Goal: Information Seeking & Learning: Find contact information

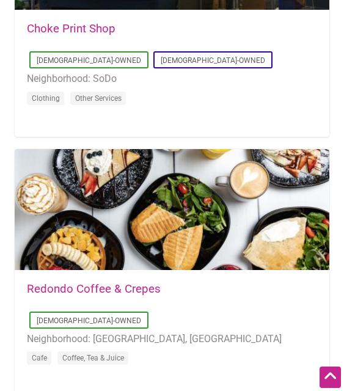
scroll to position [4973, 0]
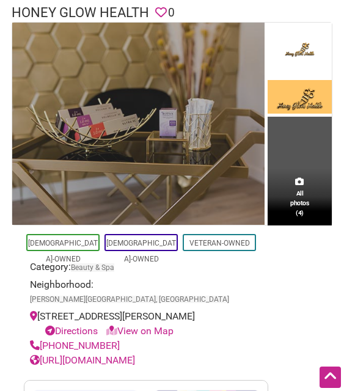
scroll to position [61, 0]
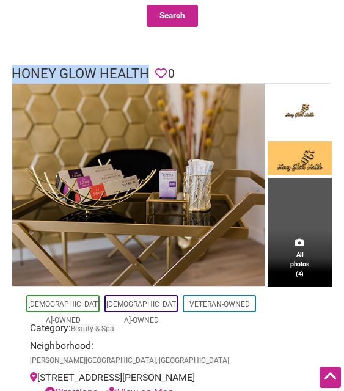
drag, startPoint x: 11, startPoint y: 70, endPoint x: 145, endPoint y: 75, distance: 134.5
click at [145, 75] on div "Honey Glow Health Favorite 0" at bounding box center [172, 74] width 332 height 19
copy h1 "Honey Glow Health"
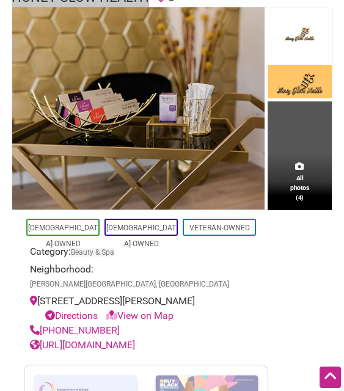
scroll to position [183, 0]
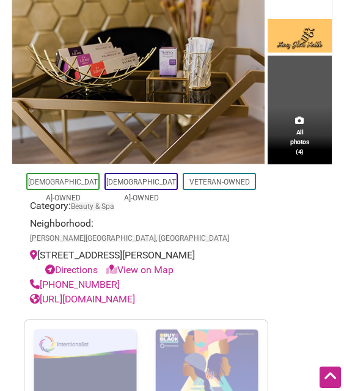
click at [130, 293] on link "[URL][DOMAIN_NAME]" at bounding box center [82, 299] width 105 height 12
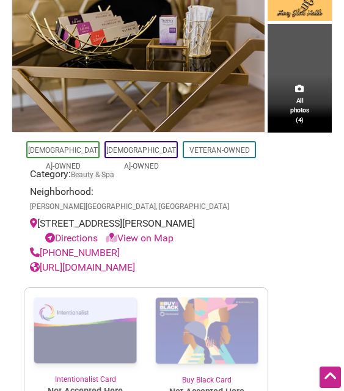
scroll to position [61, 0]
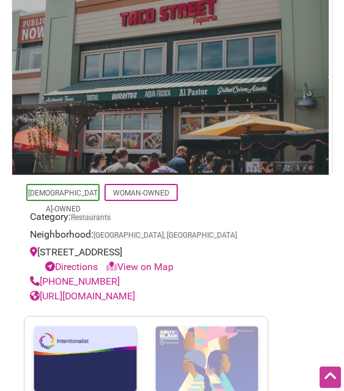
scroll to position [244, 0]
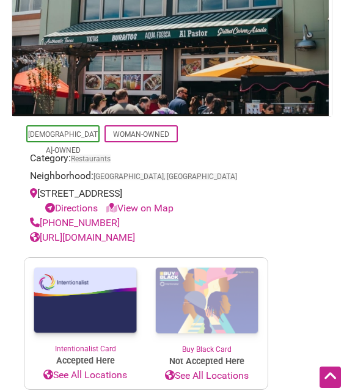
drag, startPoint x: 117, startPoint y: 219, endPoint x: 67, endPoint y: 225, distance: 50.5
click at [60, 225] on div "[PHONE_NUMBER]" at bounding box center [146, 223] width 232 height 15
click at [134, 225] on div "[PHONE_NUMBER]" at bounding box center [146, 223] width 232 height 15
click at [109, 239] on link "[URL][DOMAIN_NAME]" at bounding box center [82, 237] width 105 height 12
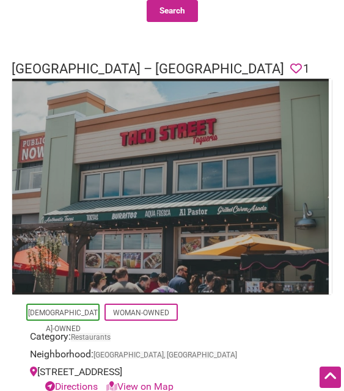
scroll to position [61, 0]
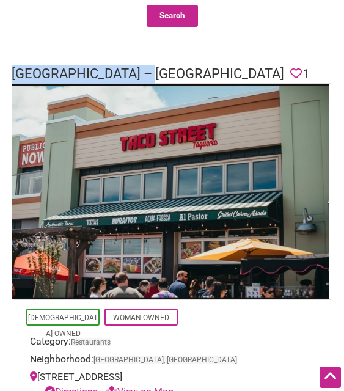
drag, startPoint x: 10, startPoint y: 72, endPoint x: 162, endPoint y: 67, distance: 152.1
click at [162, 67] on div "[GEOGRAPHIC_DATA] – Ruston Favorite 1" at bounding box center [172, 74] width 332 height 19
copy h1 "Taco Street – Ruston"
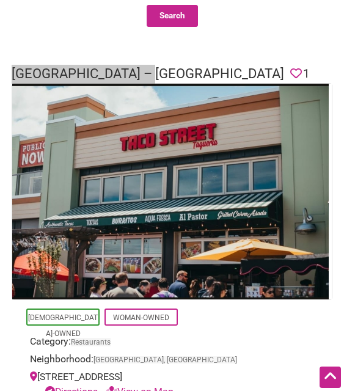
scroll to position [122, 0]
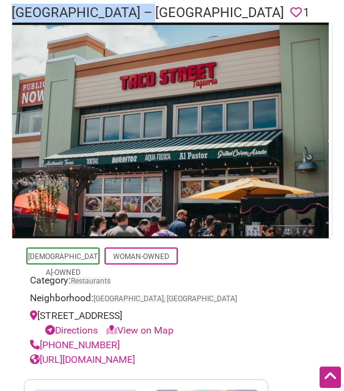
drag, startPoint x: 93, startPoint y: 337, endPoint x: 42, endPoint y: 344, distance: 51.8
click at [42, 344] on div "(253) 212-9468" at bounding box center [146, 345] width 232 height 15
copy link "(253) 212-9468"
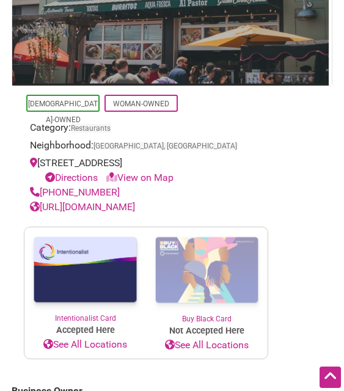
scroll to position [244, 0]
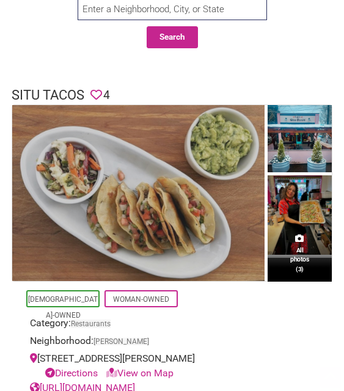
scroll to position [61, 0]
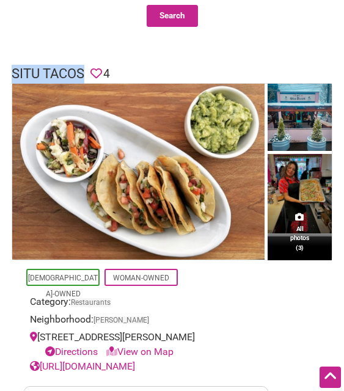
drag, startPoint x: 10, startPoint y: 70, endPoint x: 86, endPoint y: 73, distance: 75.8
click at [86, 73] on div "Situ Tacos Favorite 4" at bounding box center [172, 74] width 332 height 19
copy h1 "Situ Tacos"
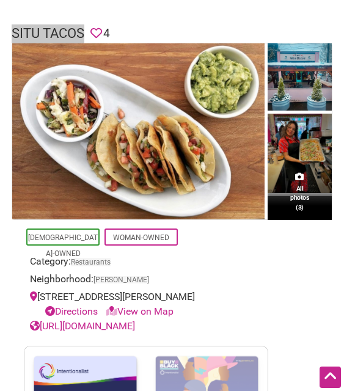
scroll to position [122, 0]
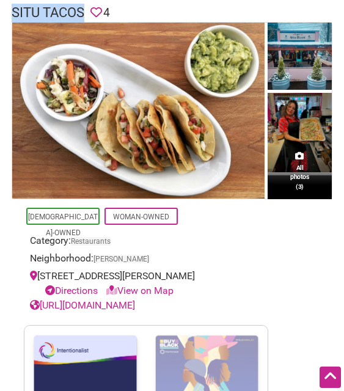
click at [135, 302] on link "[URL][DOMAIN_NAME]" at bounding box center [82, 305] width 105 height 12
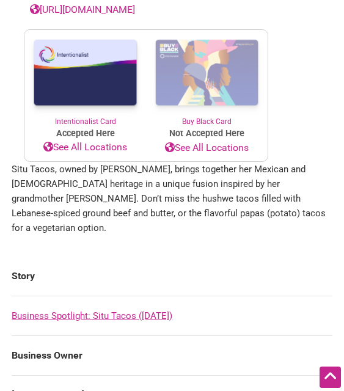
scroll to position [427, 0]
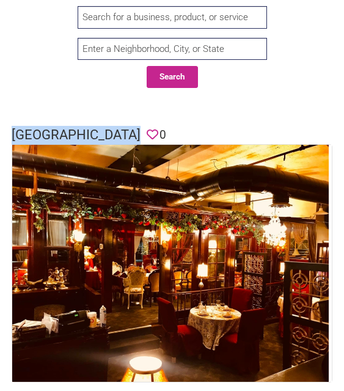
drag, startPoint x: 19, startPoint y: 131, endPoint x: 142, endPoint y: 135, distance: 122.8
click at [142, 135] on header "Olive Branch Cafe Favorite 0" at bounding box center [172, 135] width 320 height 19
copy h1 "[GEOGRAPHIC_DATA]"
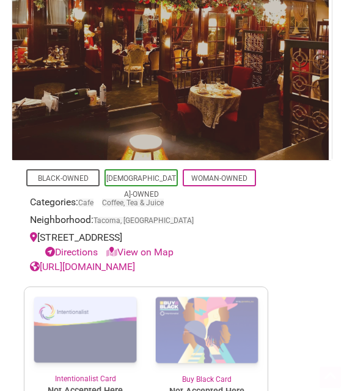
scroll to position [244, 0]
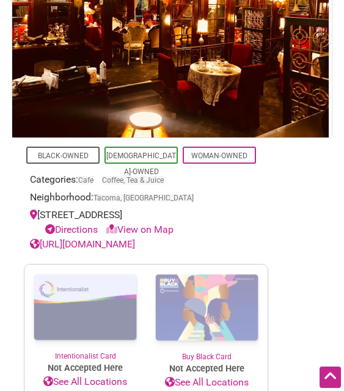
click at [135, 243] on link "[URL][DOMAIN_NAME]" at bounding box center [82, 244] width 105 height 12
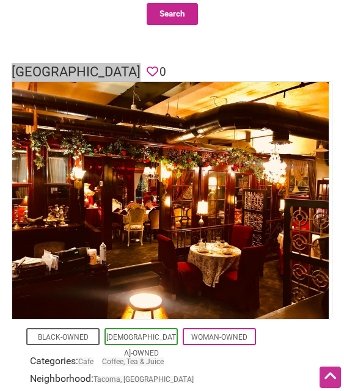
scroll to position [0, 0]
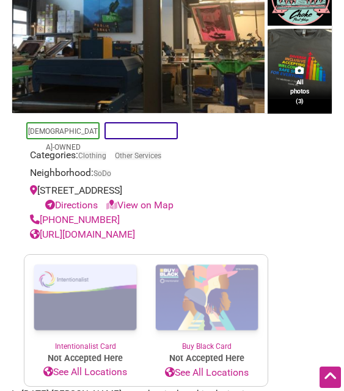
scroll to position [61, 0]
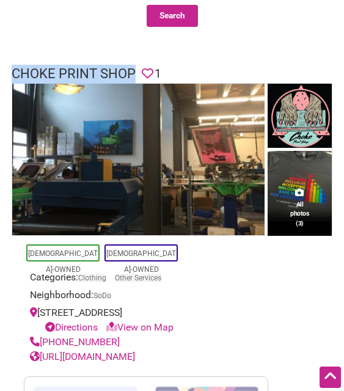
drag, startPoint x: 30, startPoint y: 71, endPoint x: 135, endPoint y: 73, distance: 105.0
click at [135, 73] on h1 "Choke Print Shop" at bounding box center [74, 74] width 124 height 19
copy h1 "Choke Print Shop"
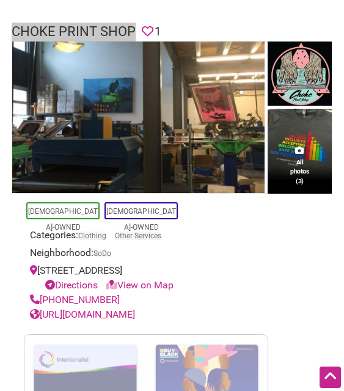
scroll to position [122, 0]
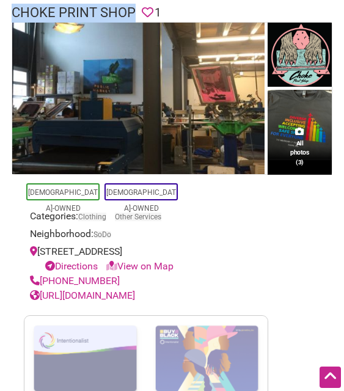
click at [111, 291] on link "https://www.chokeprintshop.com" at bounding box center [82, 295] width 105 height 12
